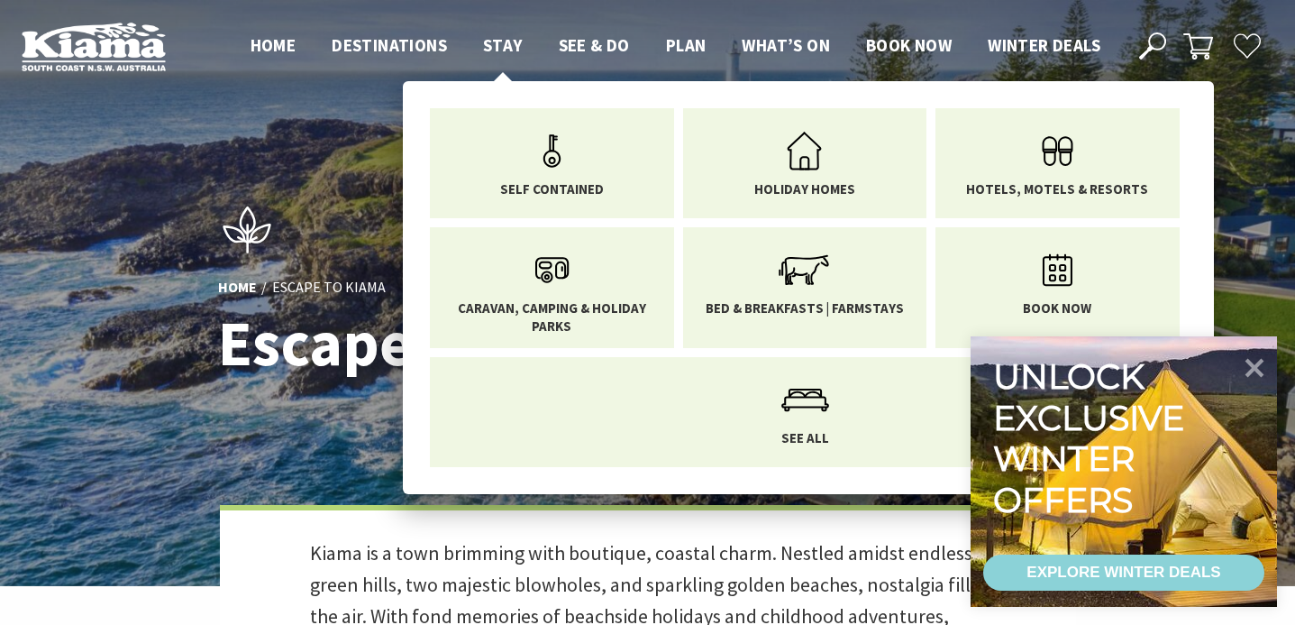
click at [506, 48] on span "Stay" at bounding box center [503, 45] width 40 height 22
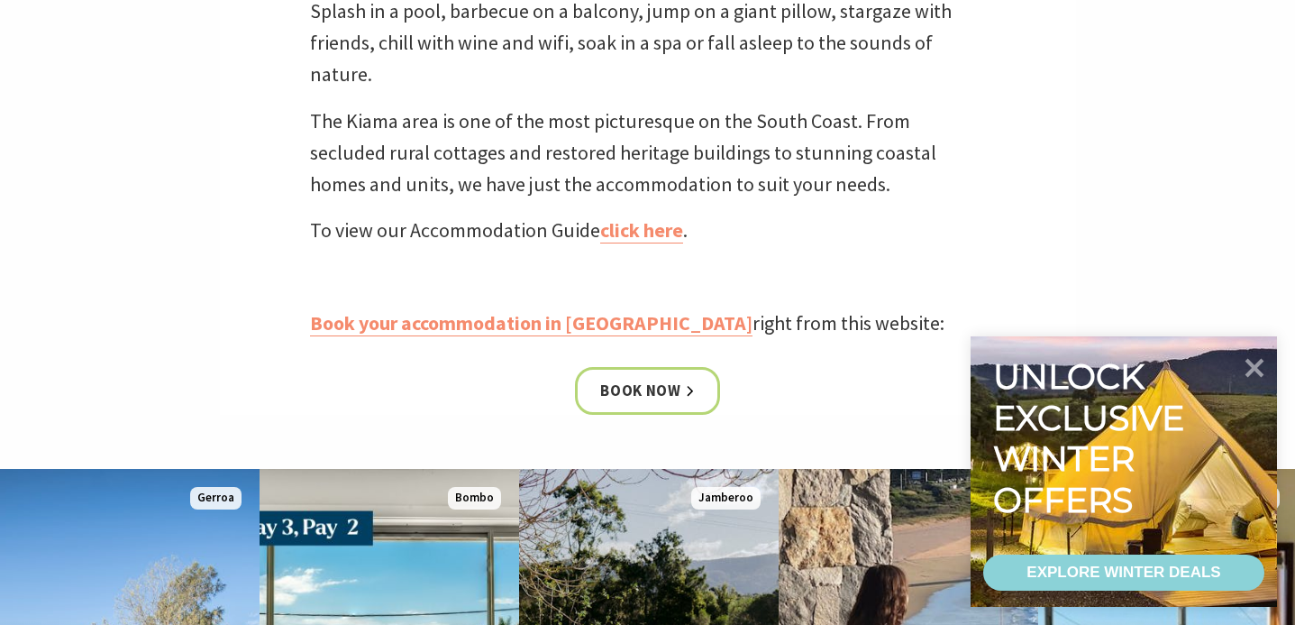
scroll to position [639, 0]
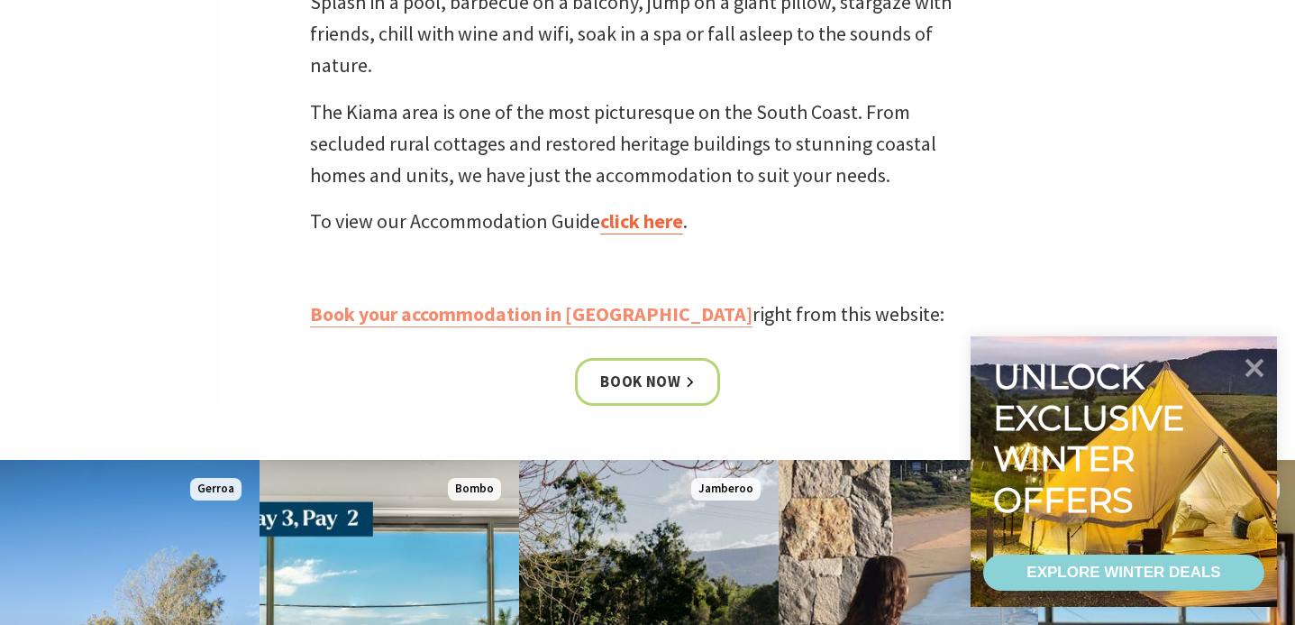
click at [615, 222] on link "click here" at bounding box center [641, 221] width 83 height 26
